Goal: Task Accomplishment & Management: Manage account settings

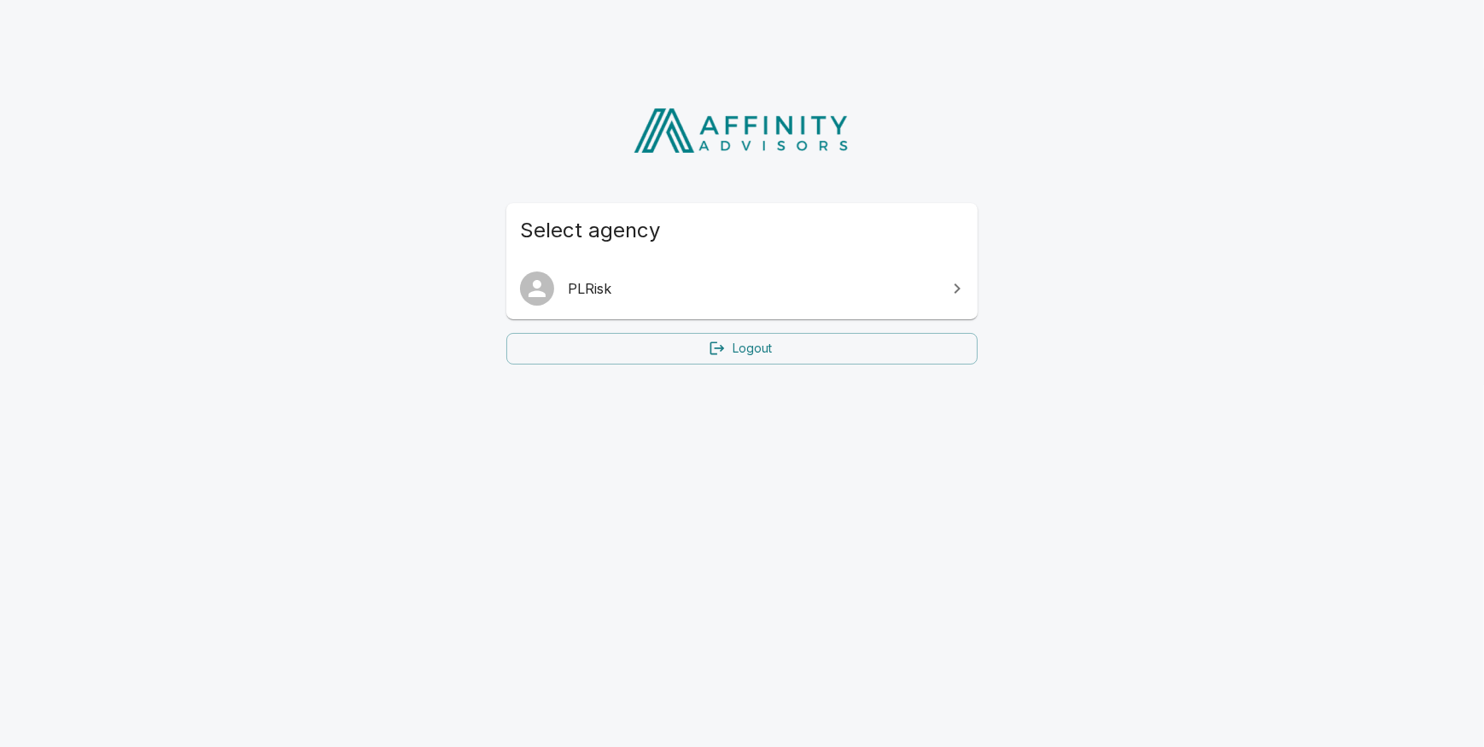
click at [717, 293] on span "PLRisk" at bounding box center [752, 288] width 369 height 20
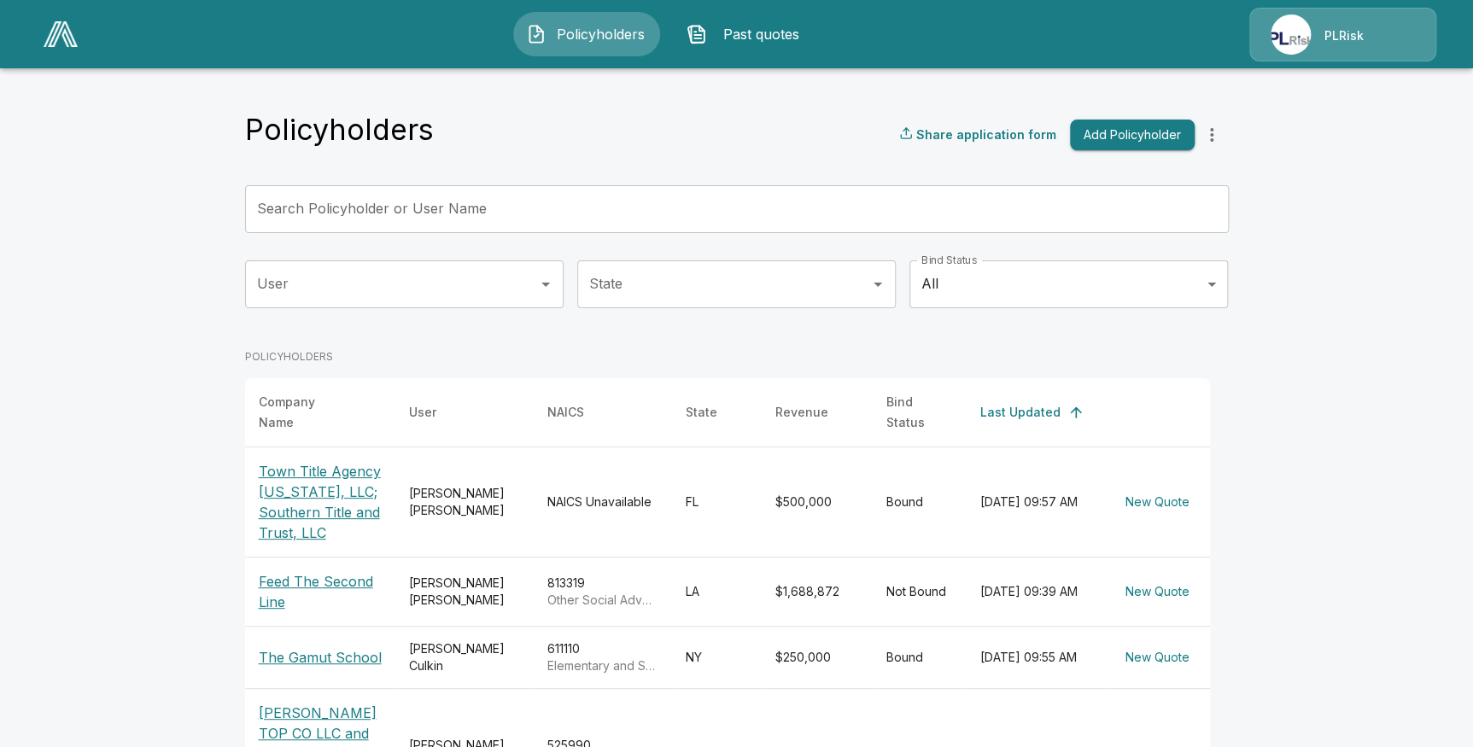
click at [1314, 32] on div "PLRisk" at bounding box center [1343, 35] width 187 height 54
click at [1283, 32] on div "PLRisk" at bounding box center [1343, 35] width 187 height 54
drag, startPoint x: 1384, startPoint y: 26, endPoint x: 1298, endPoint y: 32, distance: 85.6
click at [1384, 25] on div "PLRisk" at bounding box center [1343, 35] width 187 height 54
drag, startPoint x: 1298, startPoint y: 32, endPoint x: 998, endPoint y: 17, distance: 301.0
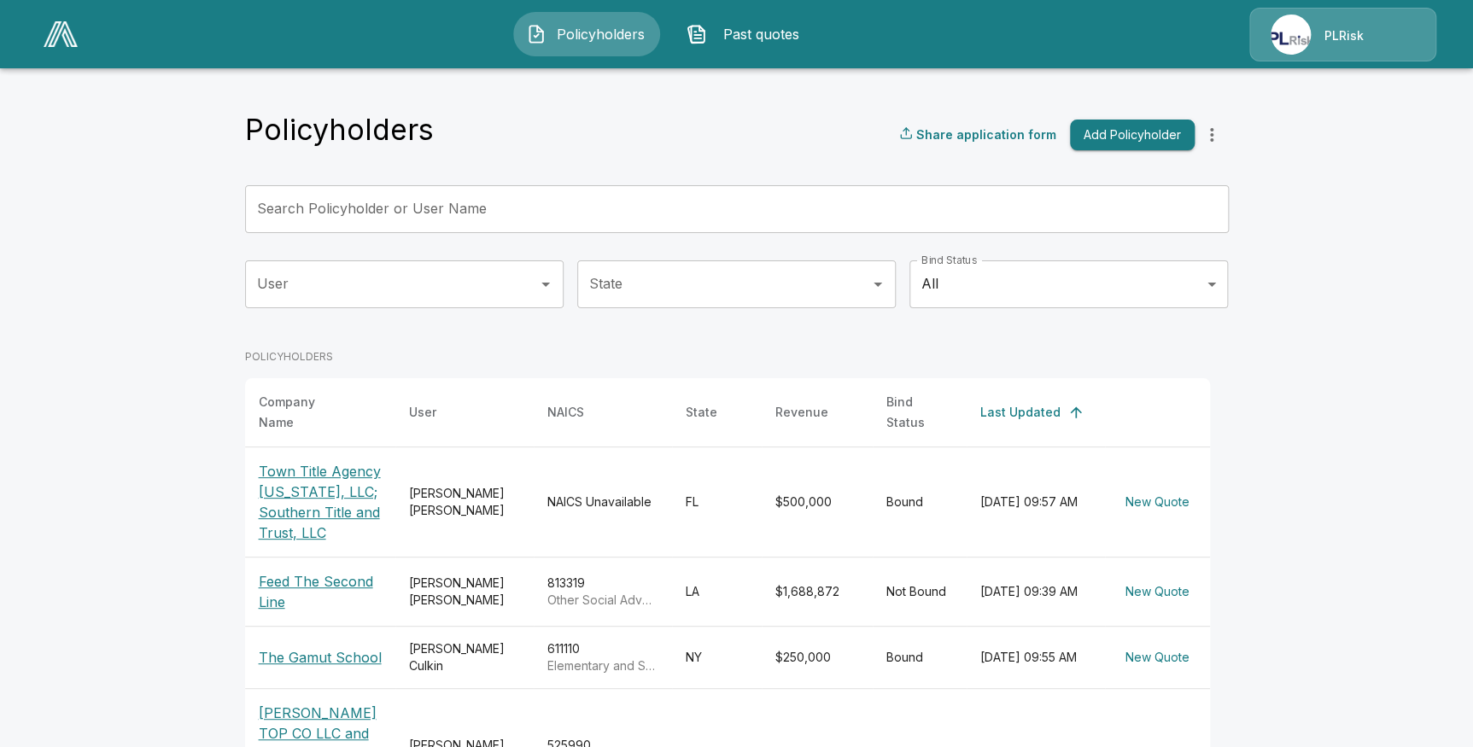
click at [1294, 32] on div "PLRisk" at bounding box center [1343, 35] width 187 height 54
click at [789, 24] on span "Past quotes" at bounding box center [761, 34] width 94 height 20
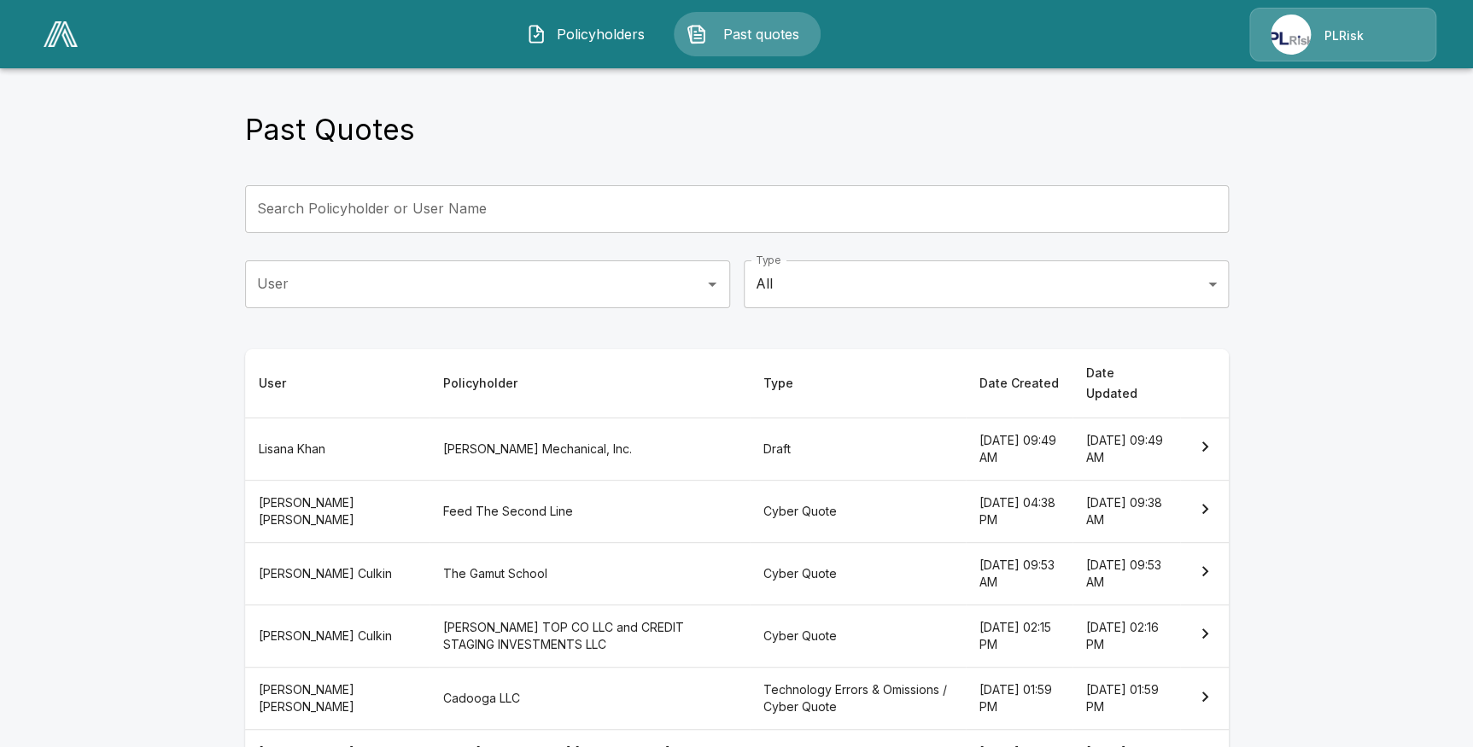
click at [1279, 43] on div "PLRisk" at bounding box center [1343, 35] width 187 height 54
drag, startPoint x: 1340, startPoint y: 118, endPoint x: 1320, endPoint y: 29, distance: 91.2
click at [1338, 104] on main "Past Quotes Search Policyholder or User Name Search Policyholder or User Name U…" at bounding box center [736, 558] width 1473 height 1116
click at [1316, 23] on div "PLRisk" at bounding box center [1343, 35] width 187 height 54
click at [605, 28] on span "Policyholders" at bounding box center [600, 34] width 94 height 20
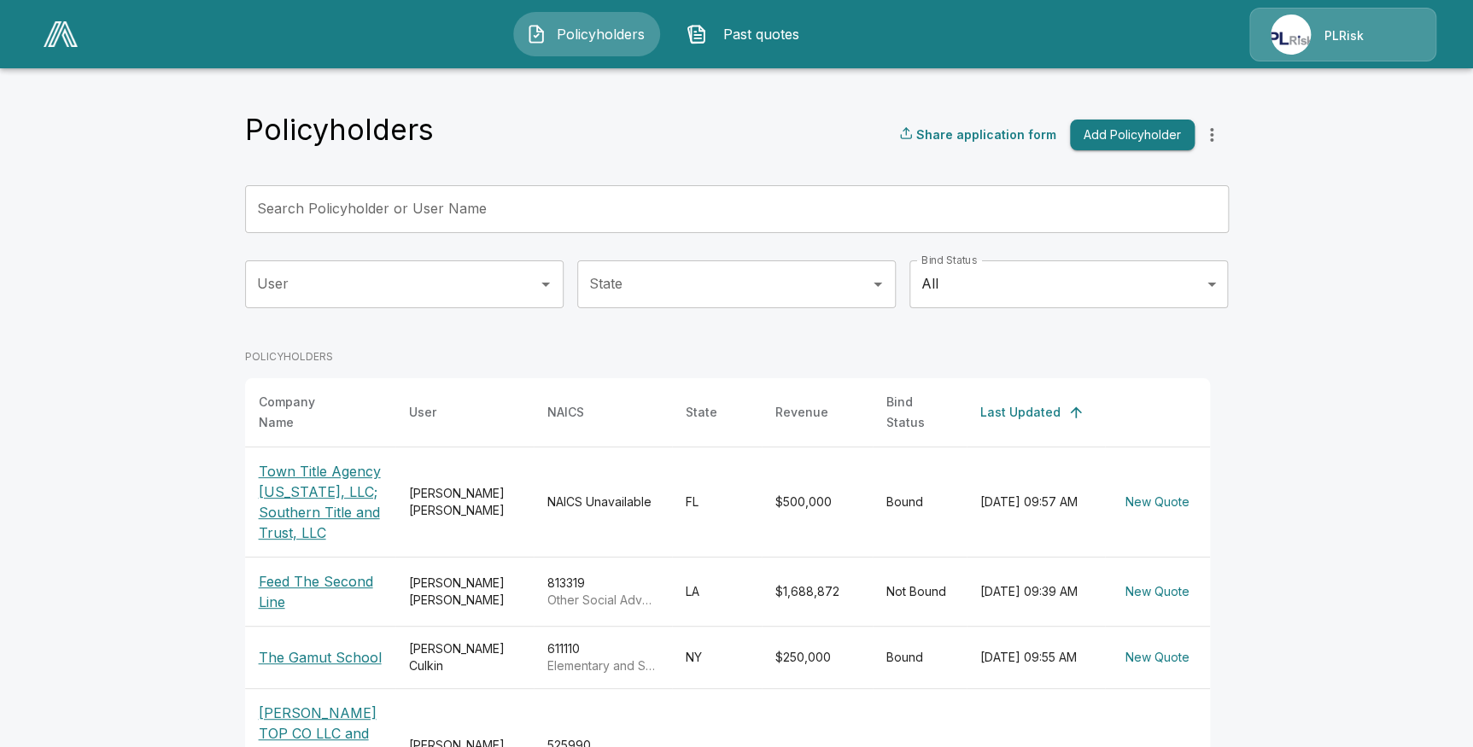
click at [1283, 42] on div "PLRisk" at bounding box center [1343, 35] width 187 height 54
click at [1302, 38] on div "PLRisk" at bounding box center [1343, 35] width 187 height 54
click at [1268, 32] on div "PLRisk" at bounding box center [1343, 35] width 187 height 54
click at [68, 41] on img at bounding box center [61, 34] width 34 height 26
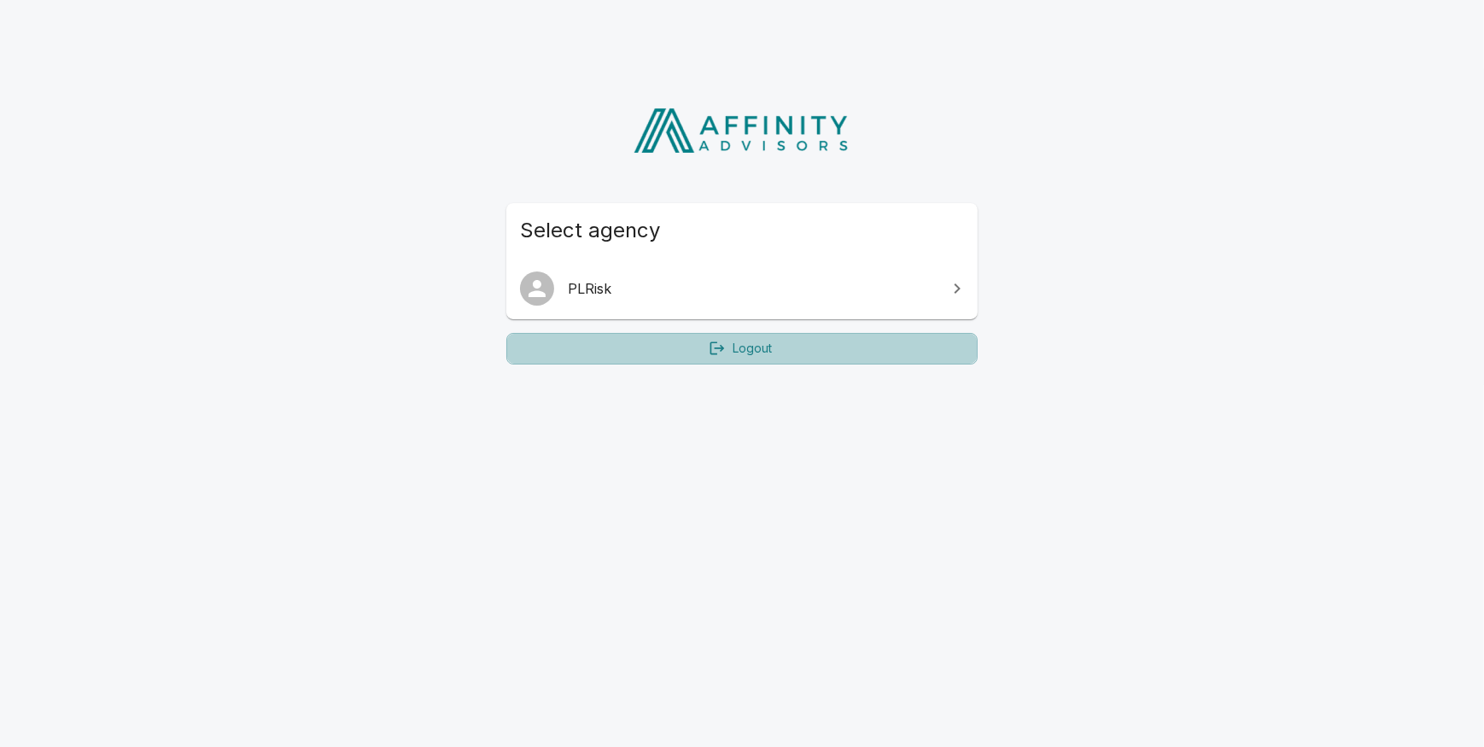
click at [770, 349] on link "Logout" at bounding box center [741, 349] width 471 height 32
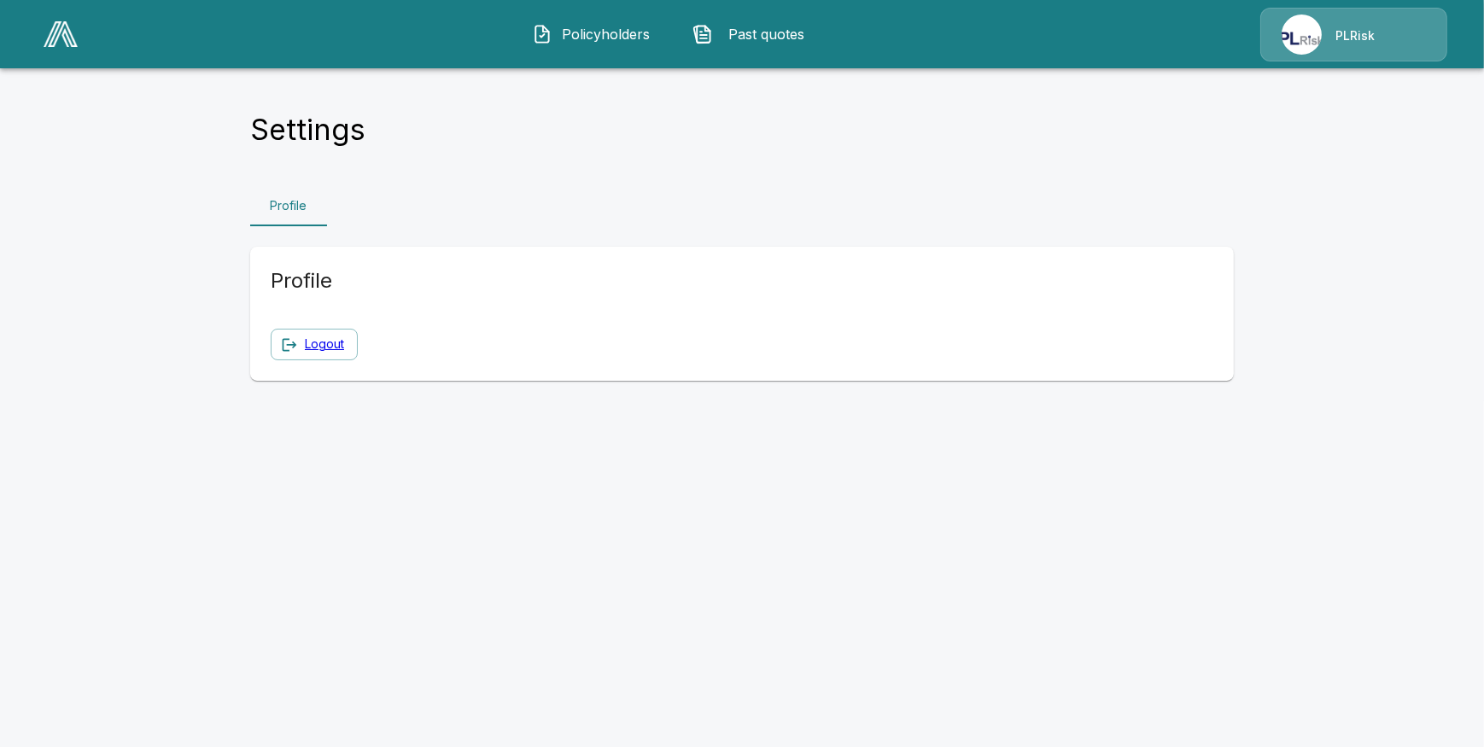
click at [1296, 39] on div "PLRisk" at bounding box center [1354, 35] width 187 height 54
click at [360, 196] on div "Profile" at bounding box center [742, 205] width 984 height 41
